Goal: Information Seeking & Learning: Learn about a topic

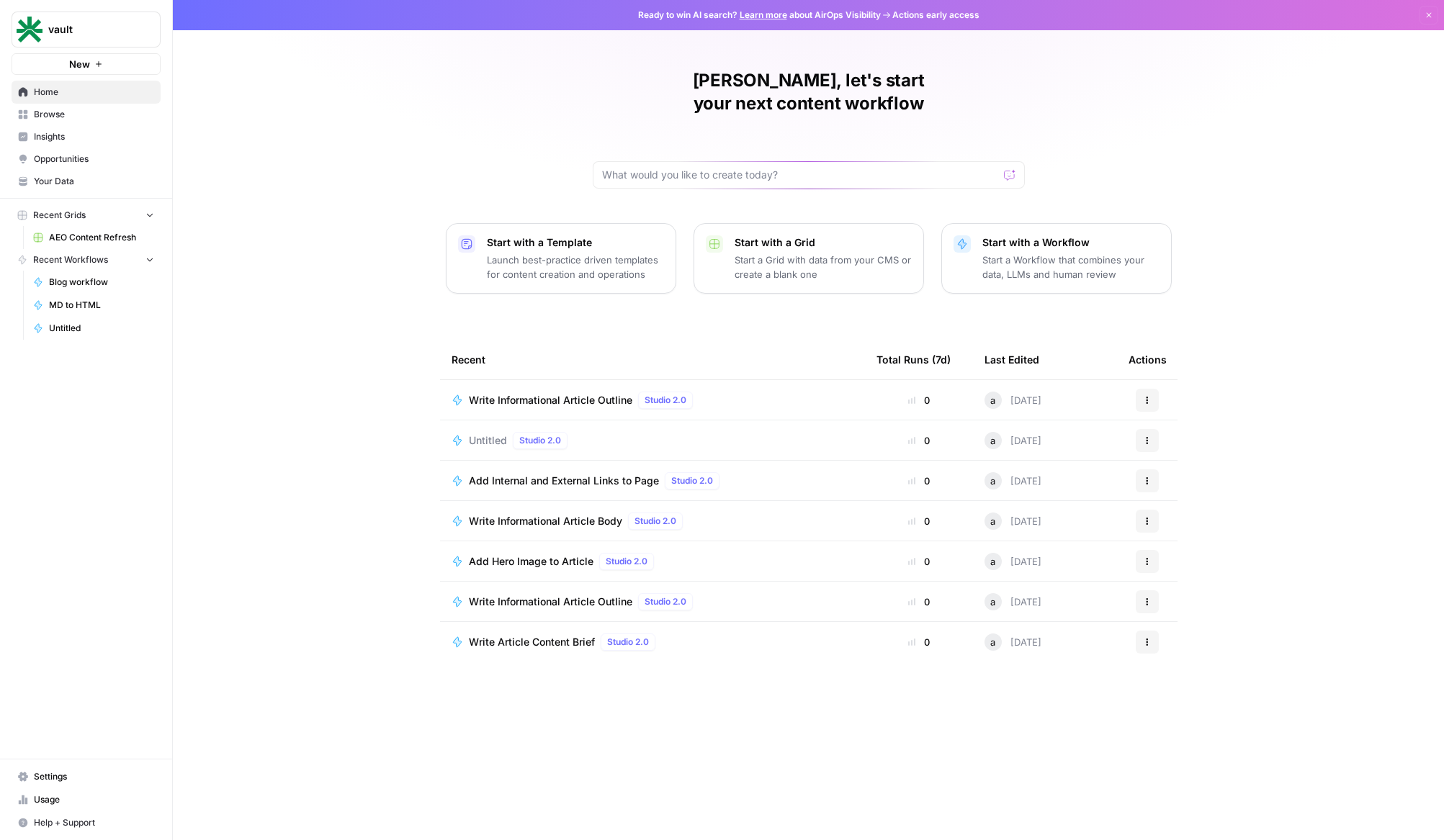
click at [55, 149] on link "Opportunities" at bounding box center [86, 159] width 149 height 23
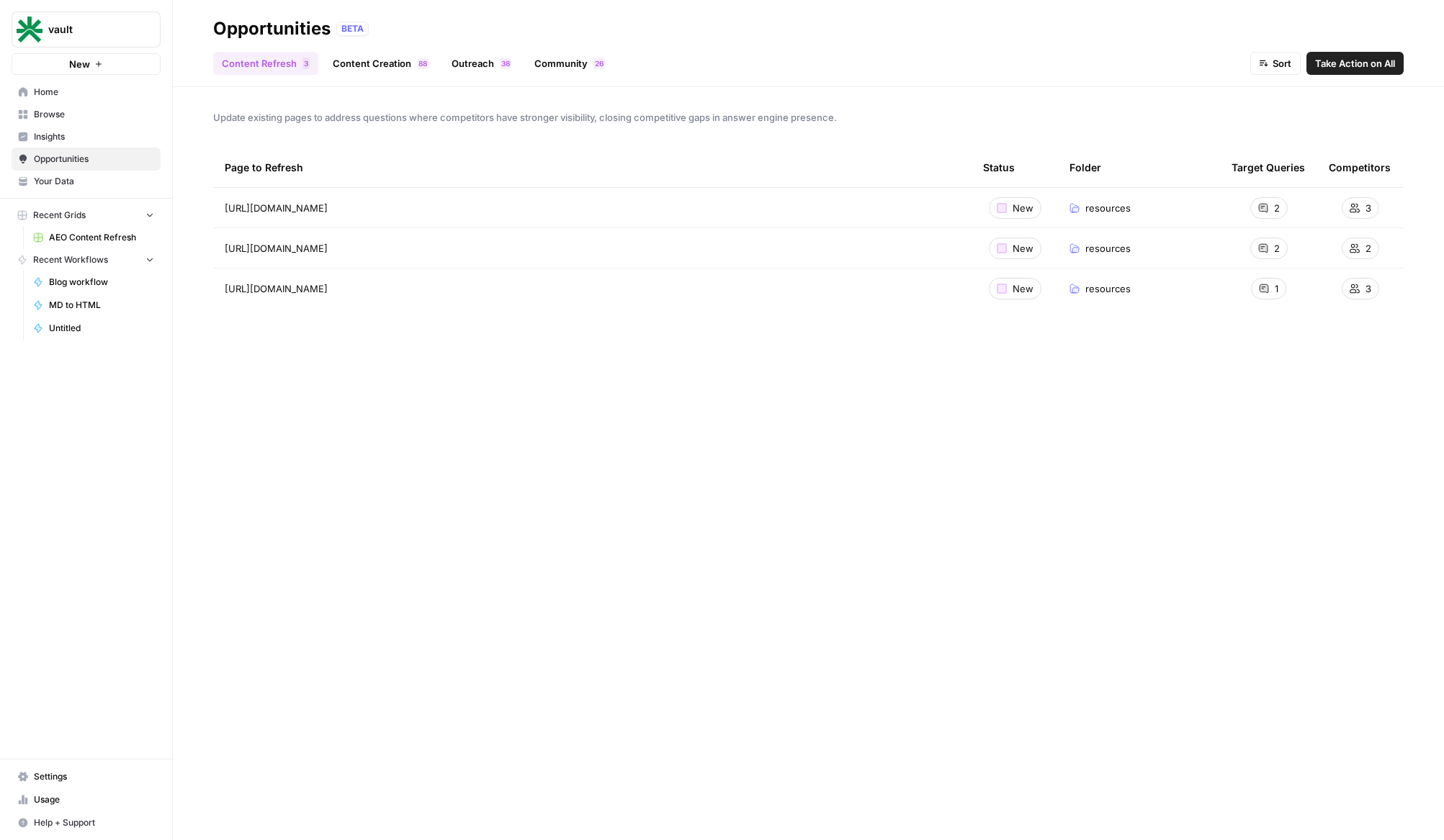
click at [81, 131] on span "Insights" at bounding box center [94, 137] width 120 height 13
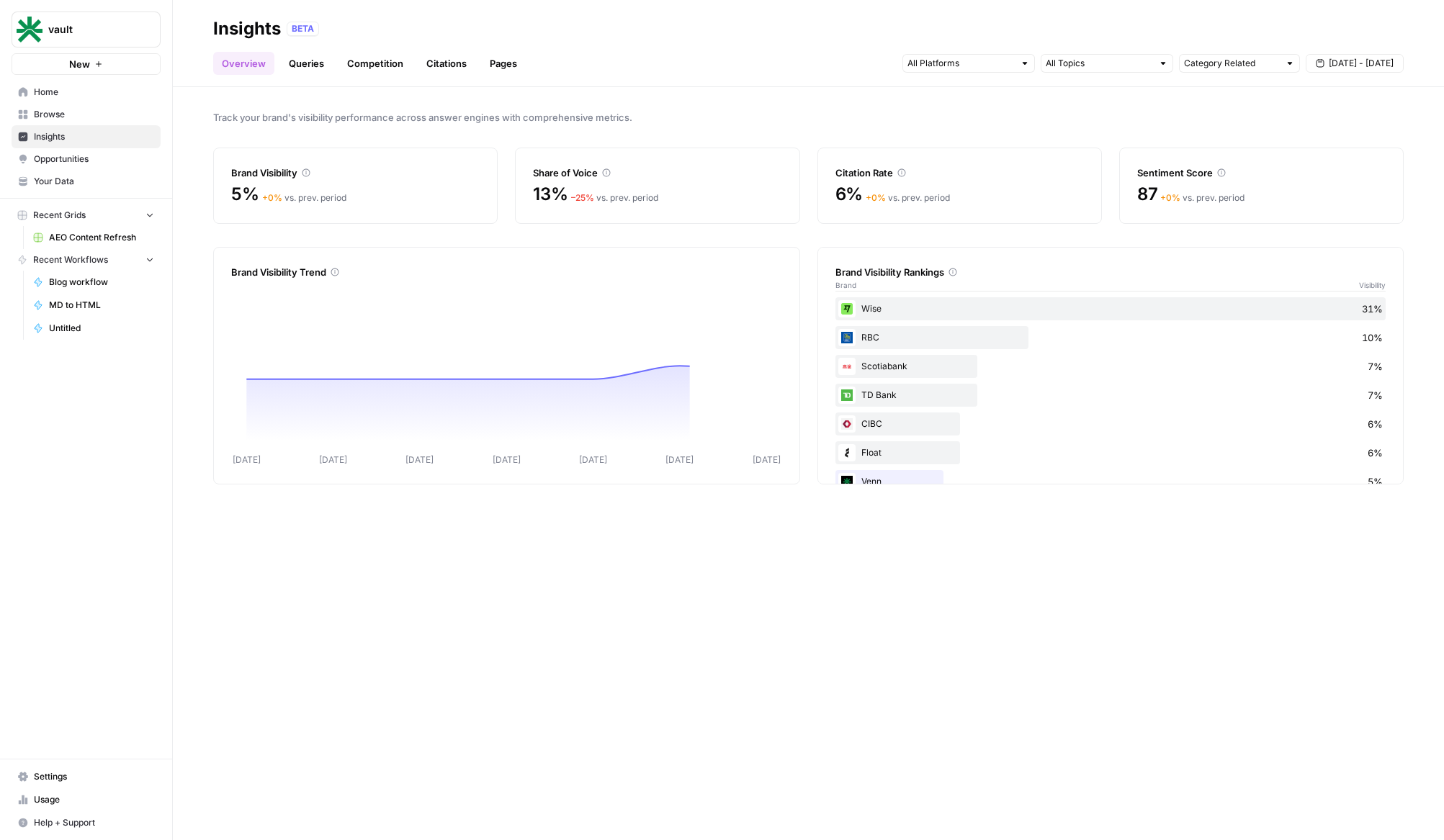
click at [78, 154] on span "Opportunities" at bounding box center [94, 159] width 120 height 13
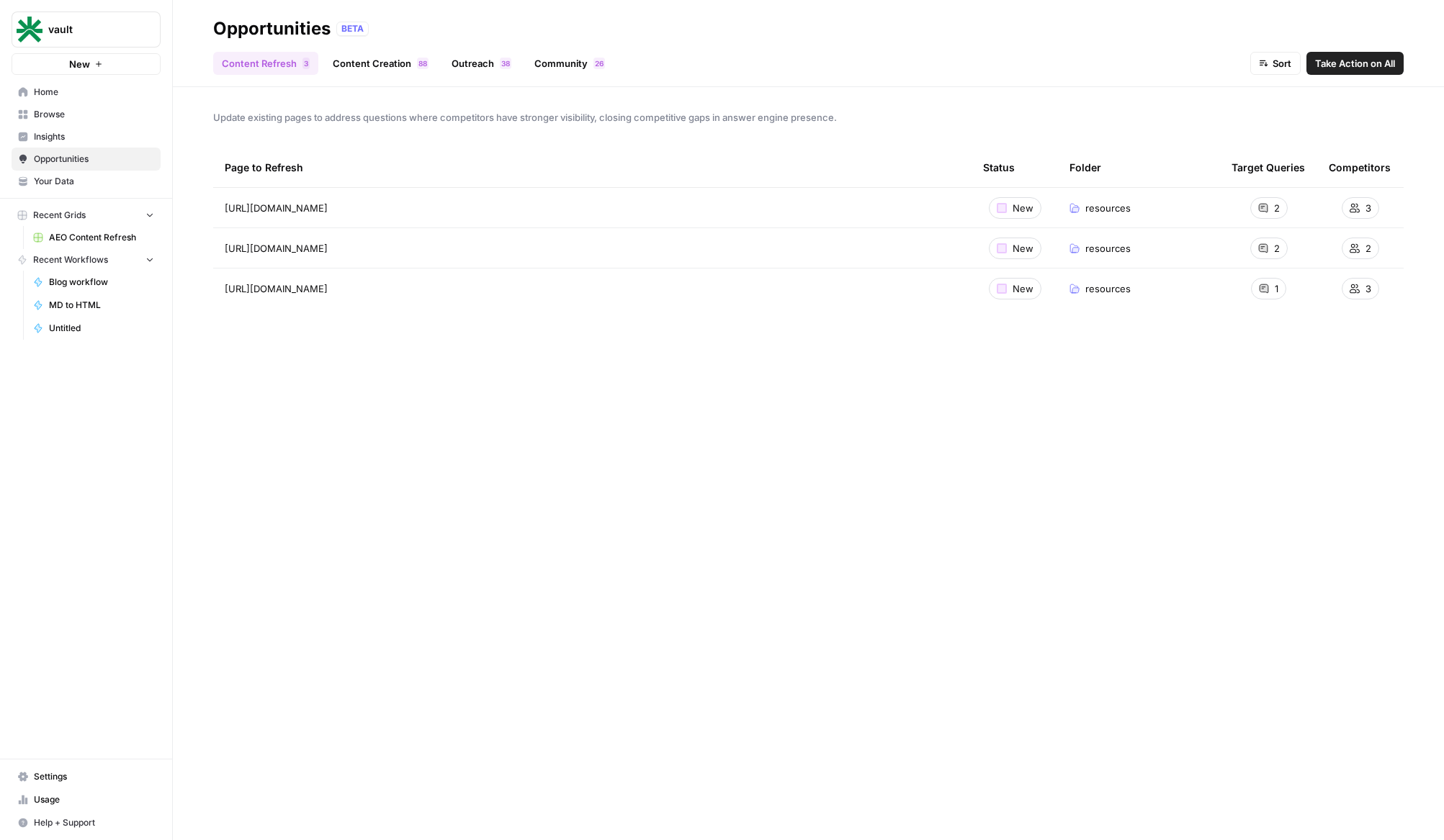
click at [97, 133] on span "Insights" at bounding box center [94, 137] width 120 height 13
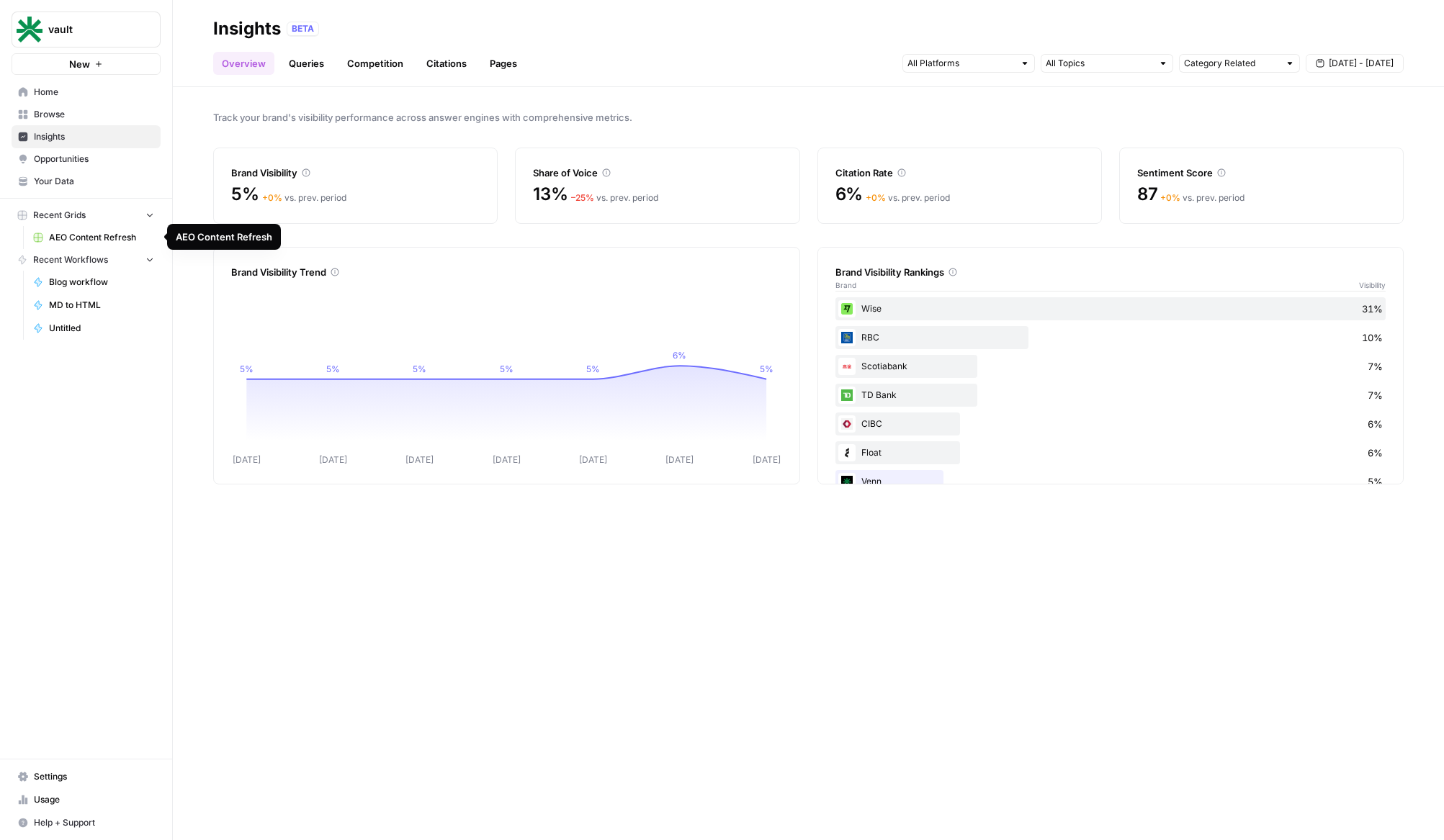
click at [82, 244] on link "AEO Content Refresh" at bounding box center [93, 237] width 134 height 23
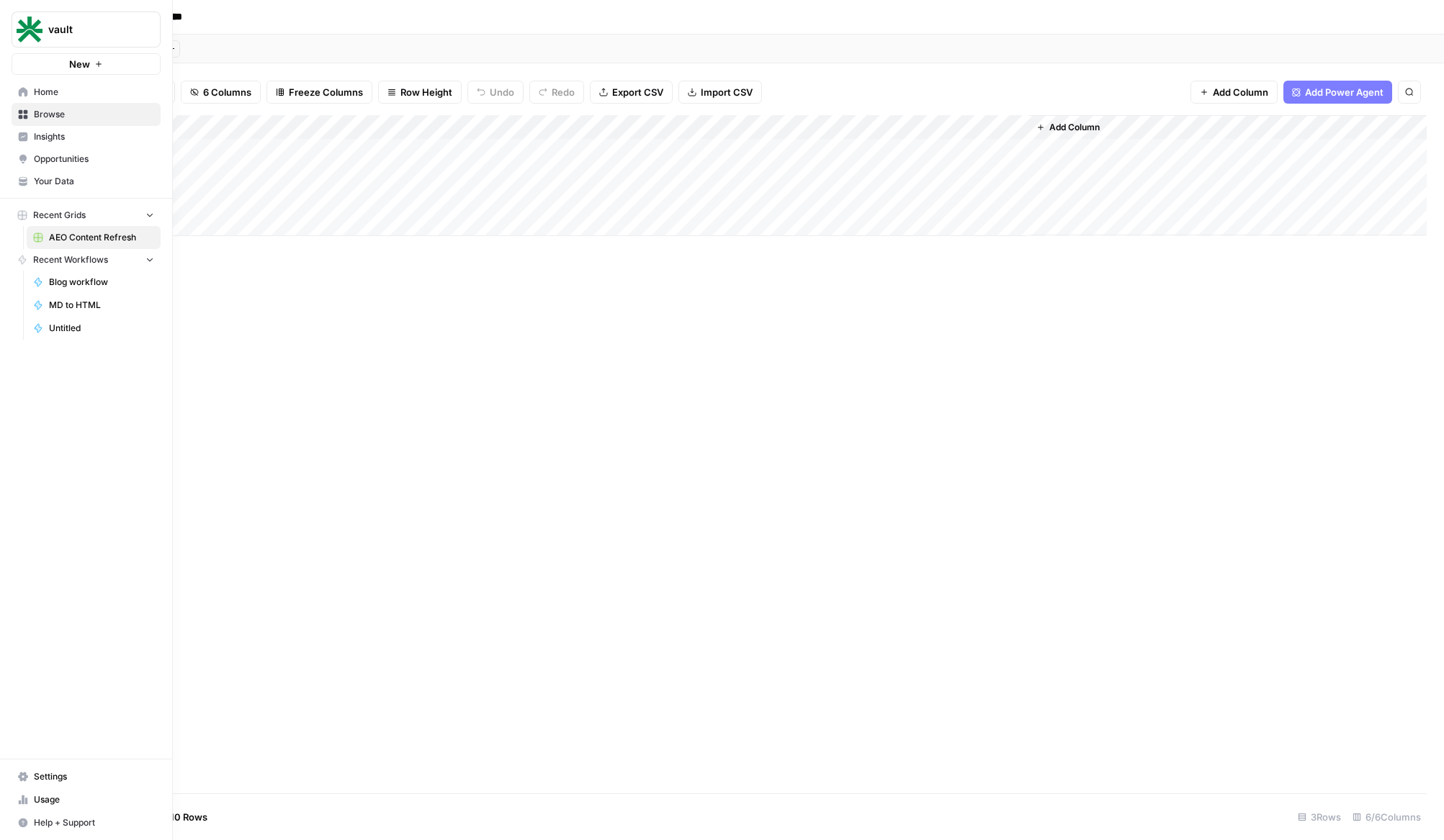
click at [23, 89] on icon at bounding box center [24, 92] width 9 height 9
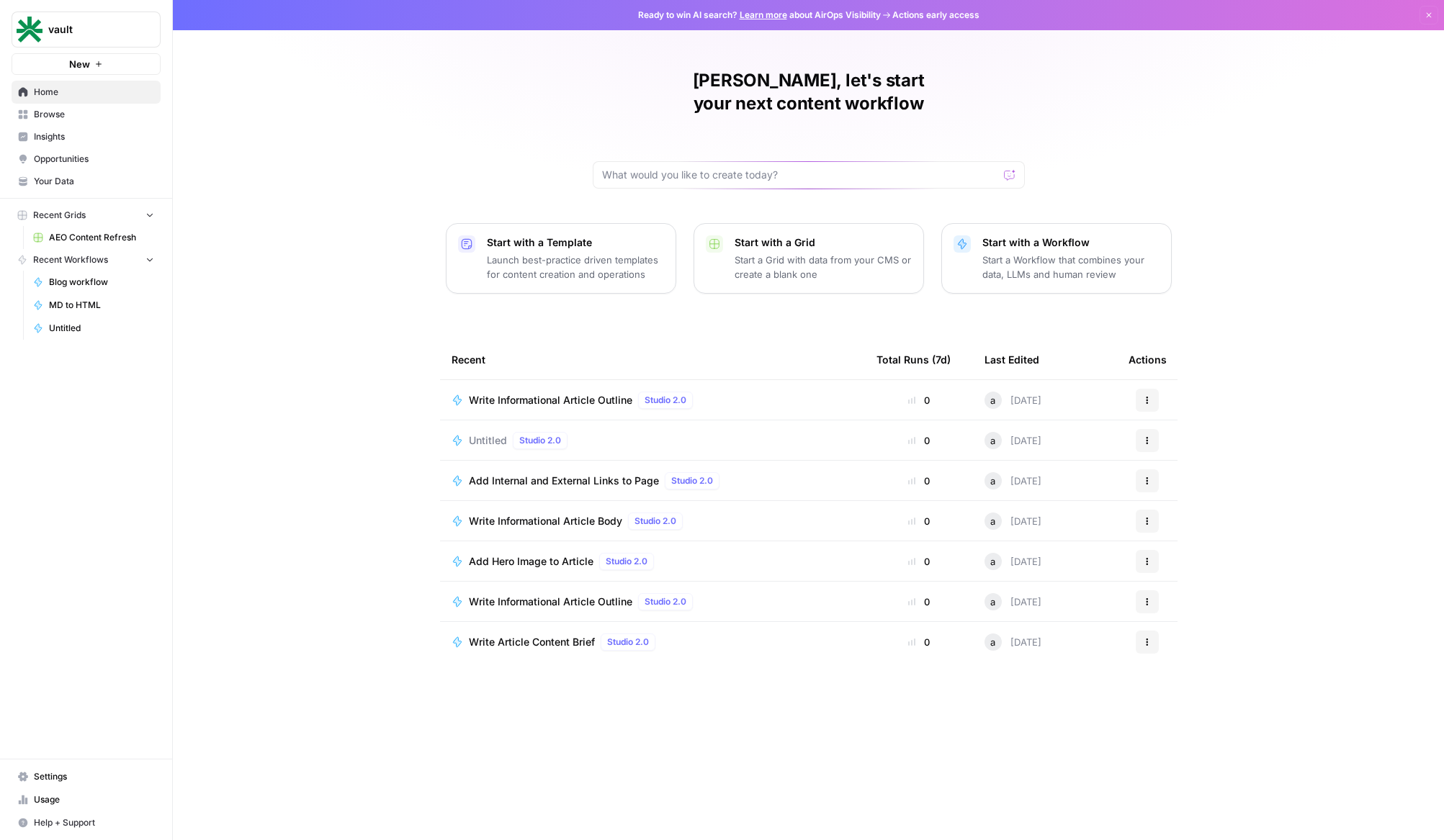
click at [85, 119] on span "Browse" at bounding box center [94, 115] width 120 height 13
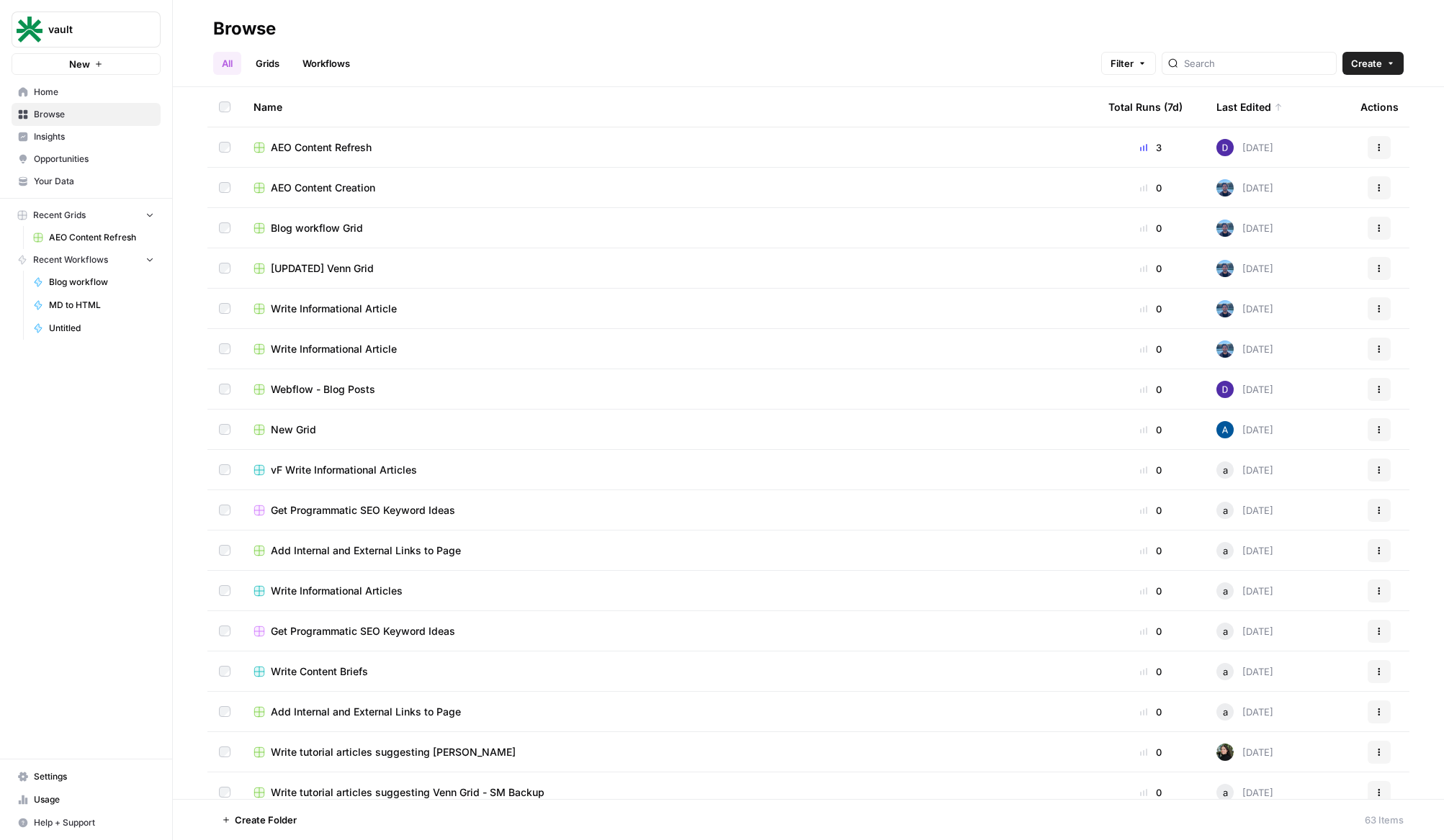
click at [80, 141] on span "Insights" at bounding box center [94, 137] width 120 height 13
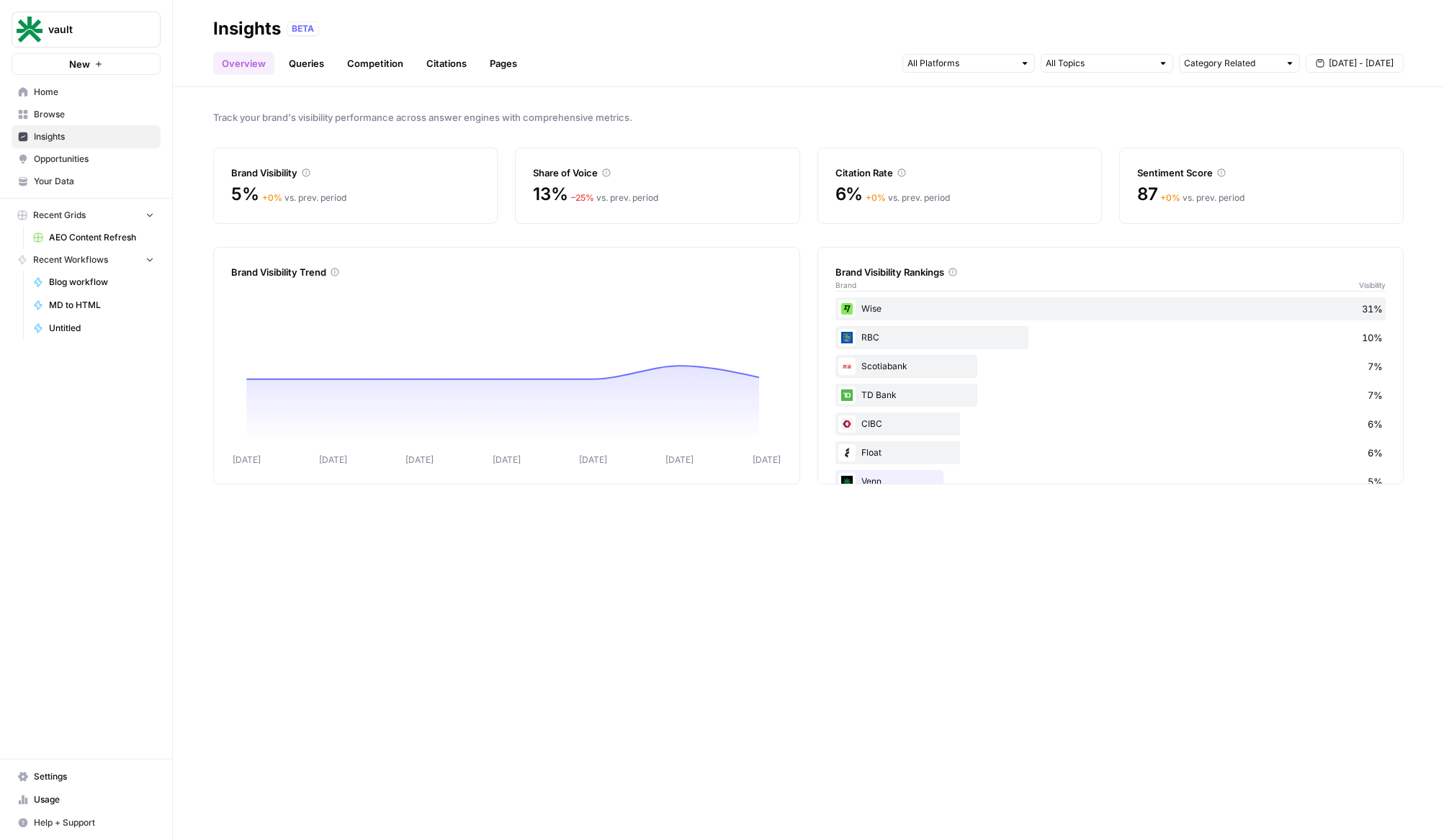
click at [309, 48] on div "Overview Queries Competition Citations Pages Category Related [DATE] - [DATE]" at bounding box center [808, 58] width 1190 height 35
click at [305, 61] on link "Queries" at bounding box center [306, 63] width 52 height 23
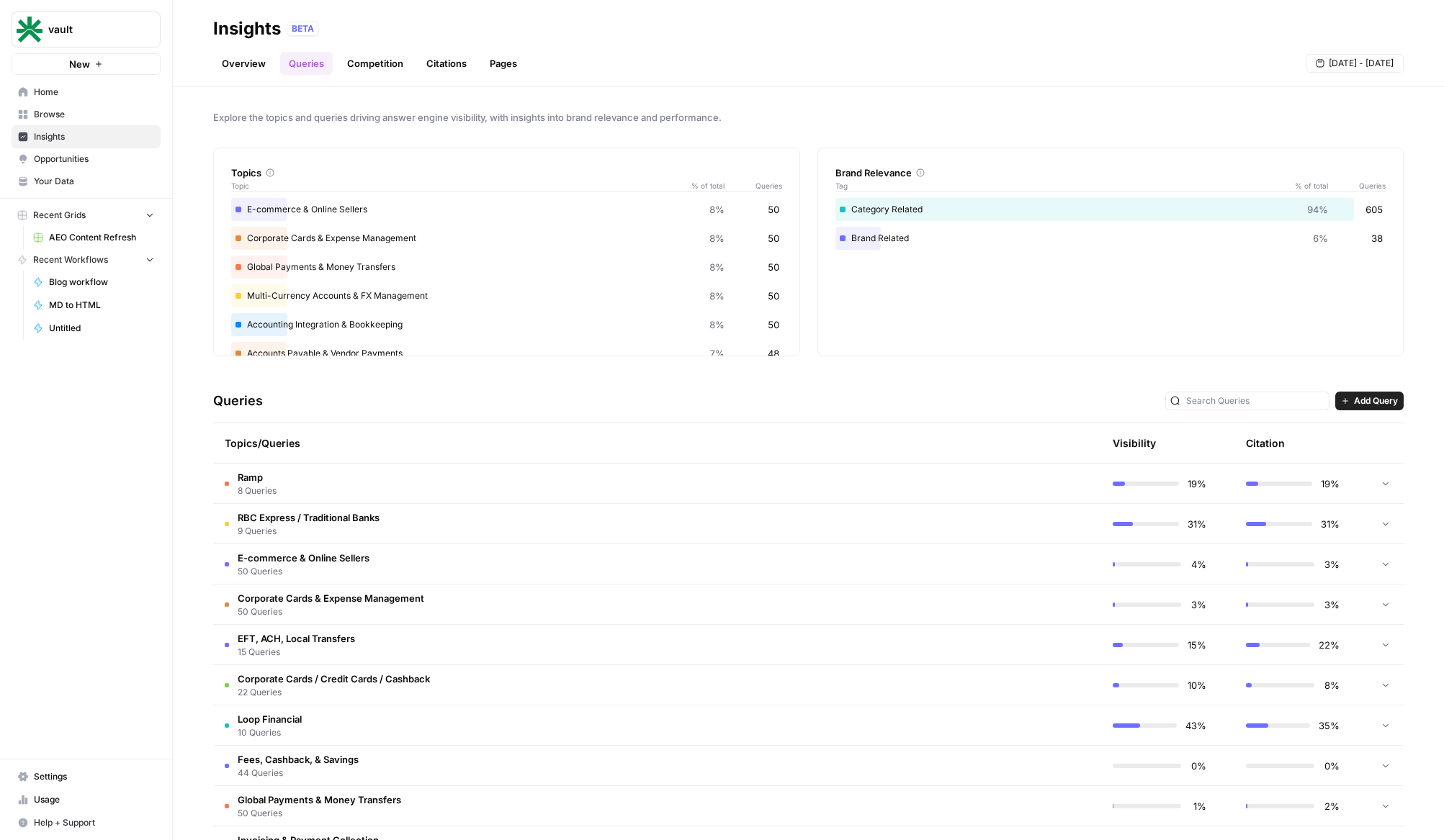
click at [318, 473] on td "Ramp 8 Queries" at bounding box center [588, 483] width 751 height 40
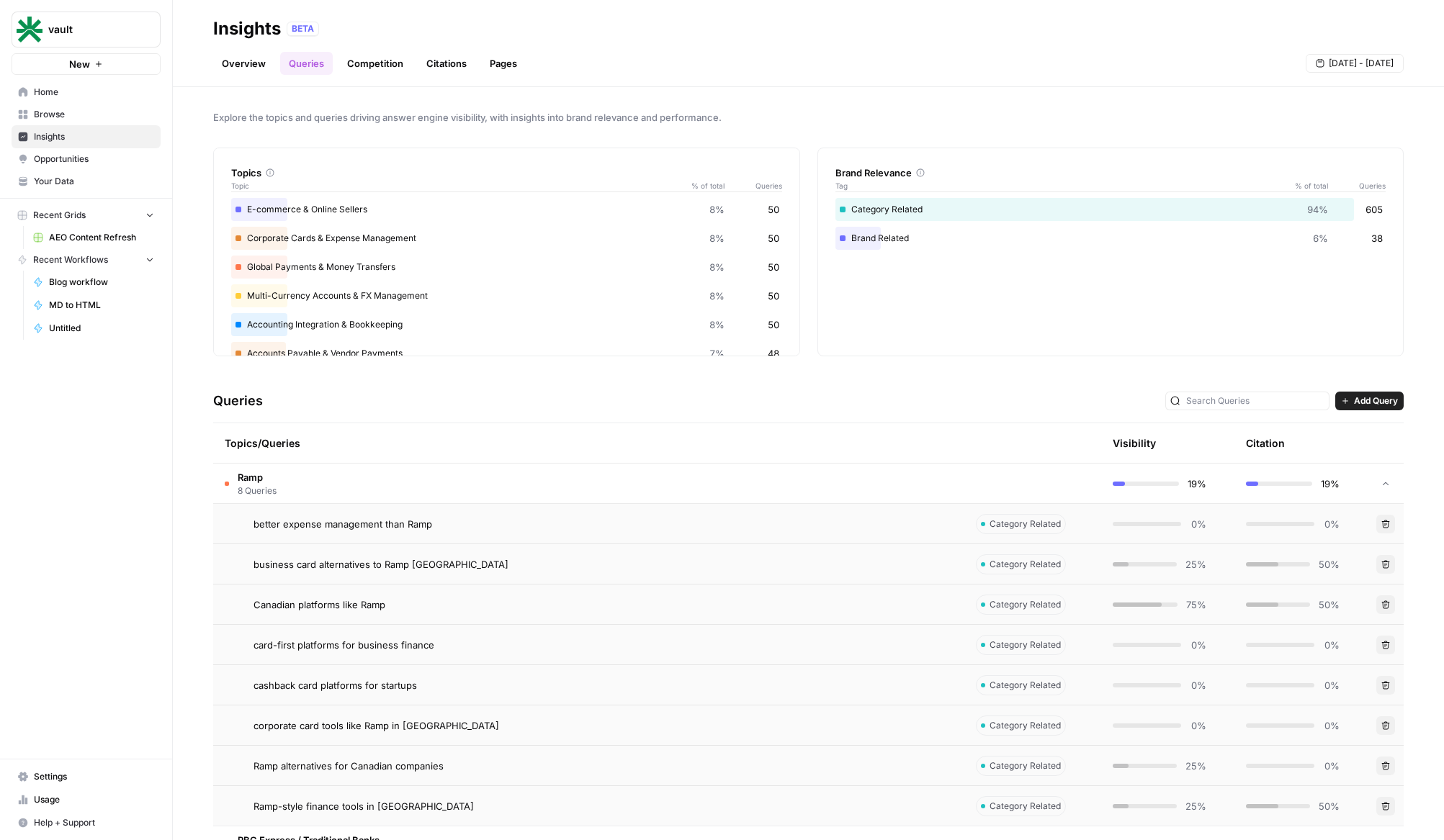
click at [257, 525] on span "better expense management than Ramp" at bounding box center [343, 524] width 179 height 14
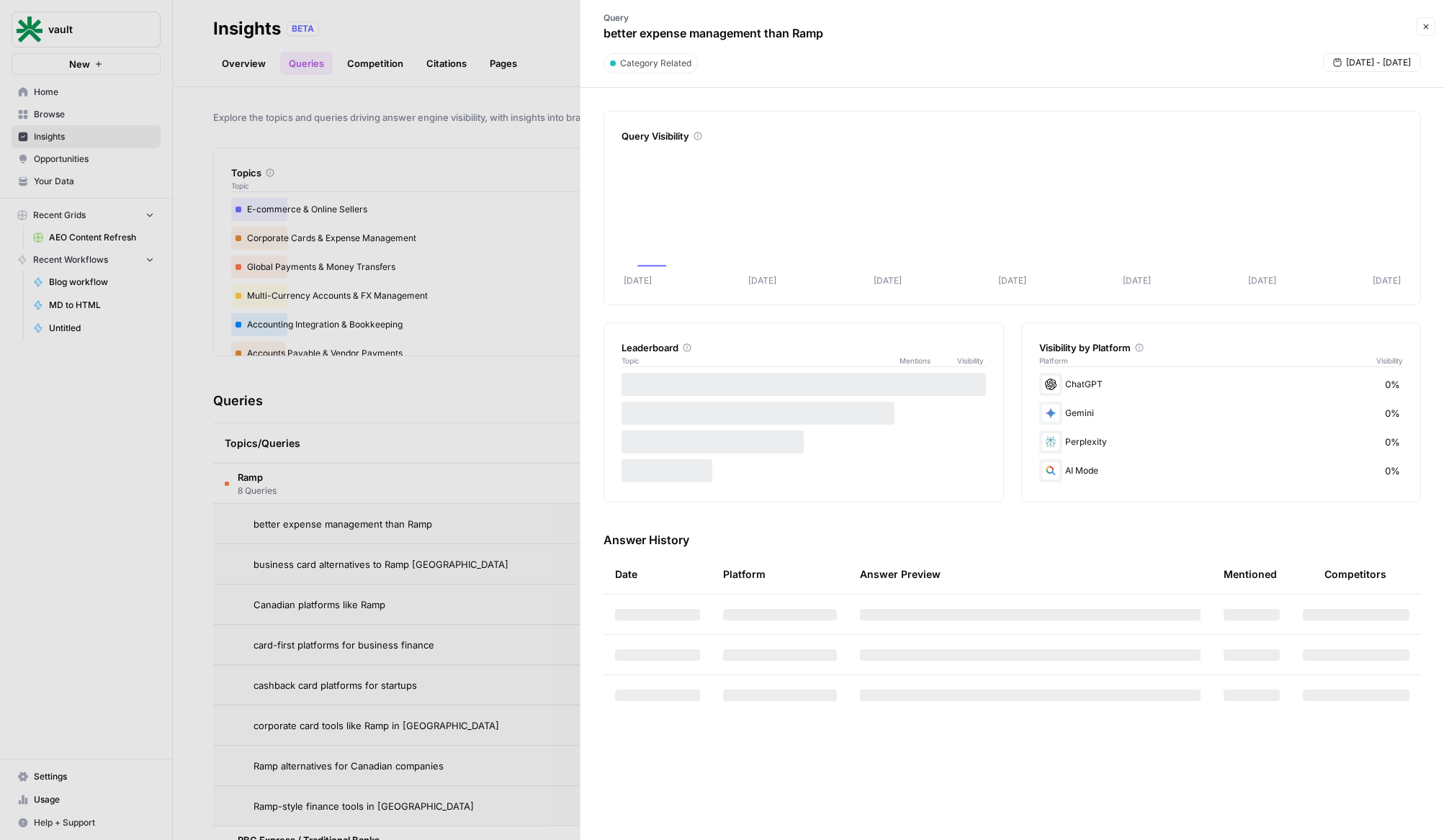
click at [243, 526] on div at bounding box center [722, 420] width 1444 height 840
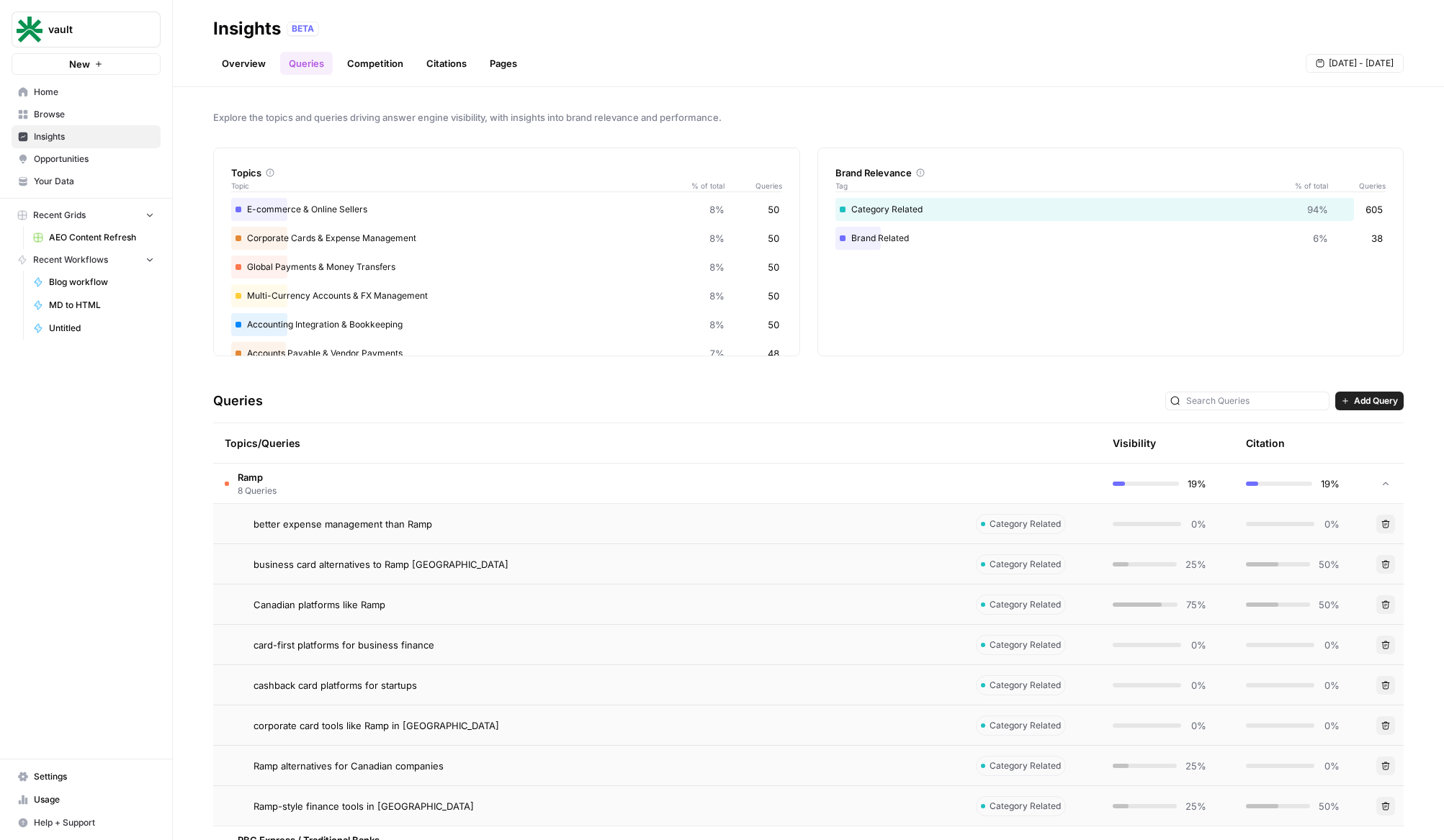
click at [627, 475] on td "Ramp 8 Queries" at bounding box center [588, 483] width 751 height 40
